Goal: Information Seeking & Learning: Learn about a topic

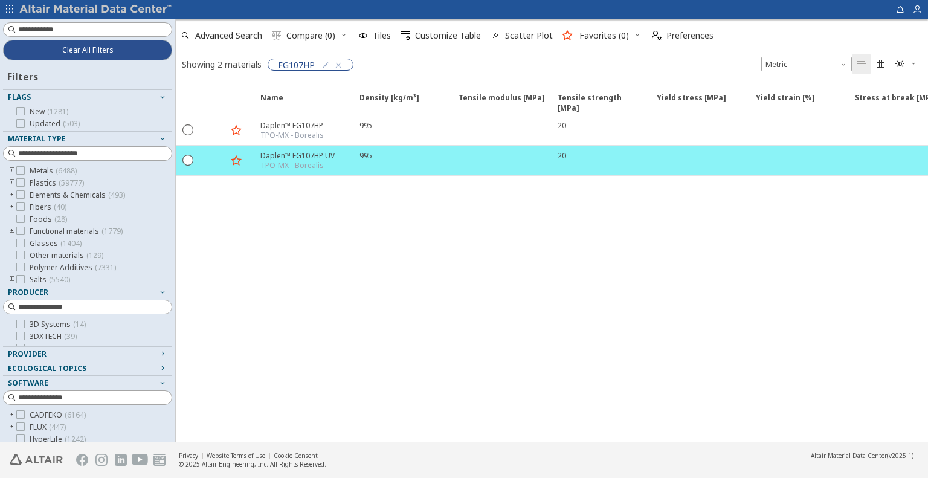
scroll to position [99, 0]
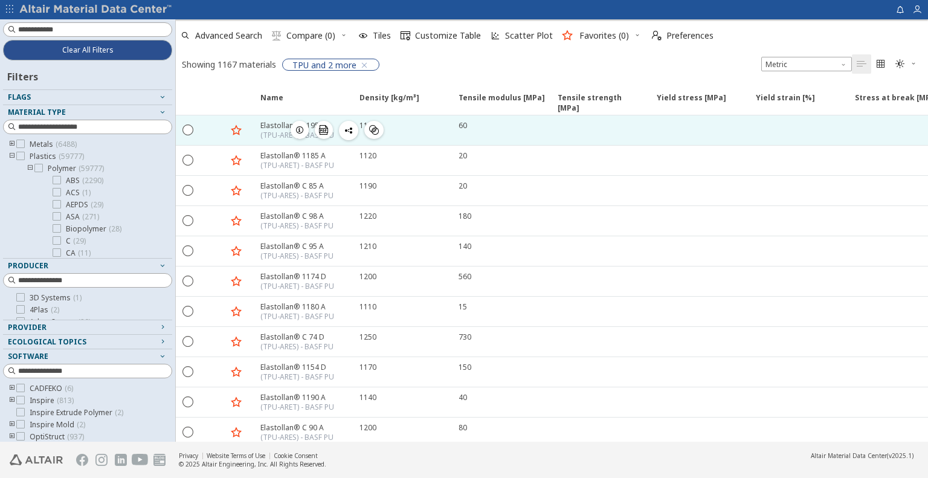
click at [300, 126] on icon "button" at bounding box center [300, 130] width 10 height 10
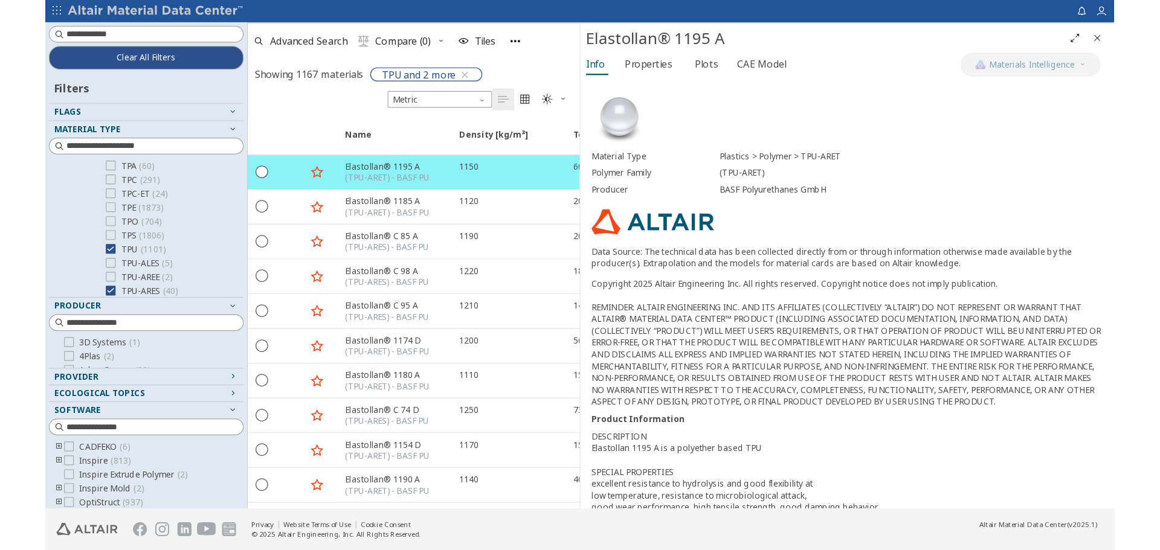
scroll to position [1872, 0]
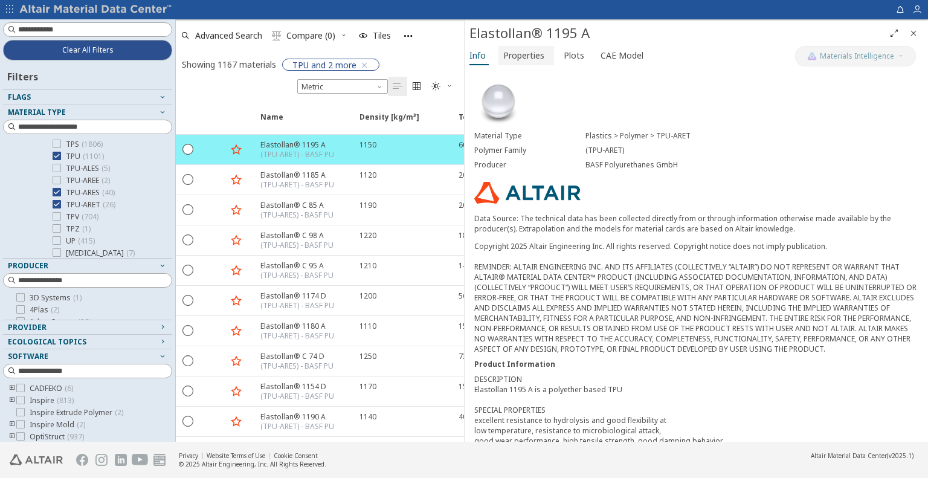
click at [529, 57] on span "Properties" at bounding box center [523, 55] width 41 height 19
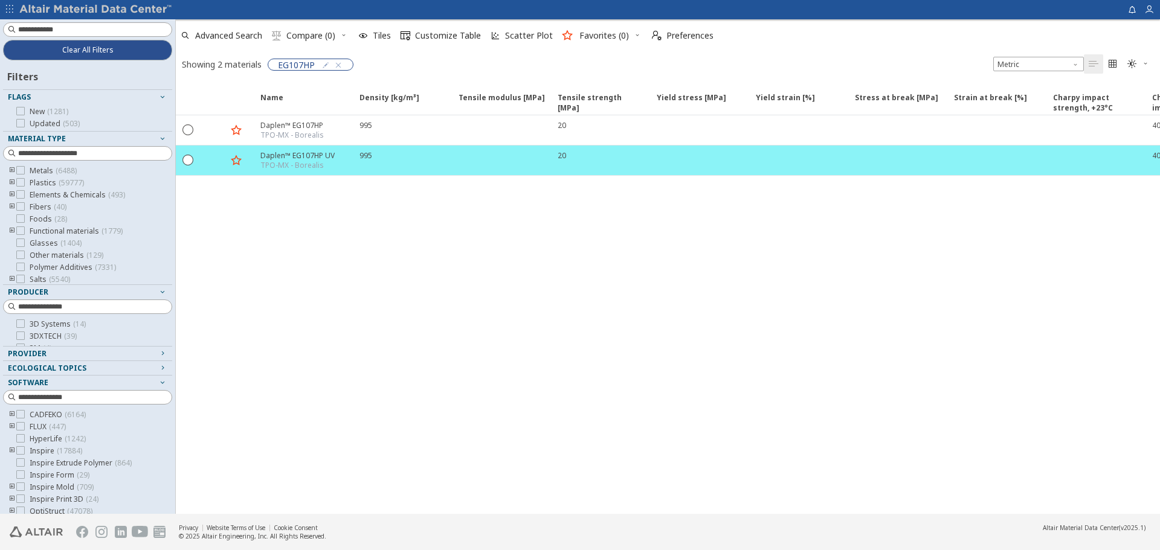
scroll to position [99, 0]
